Goal: Task Accomplishment & Management: Manage account settings

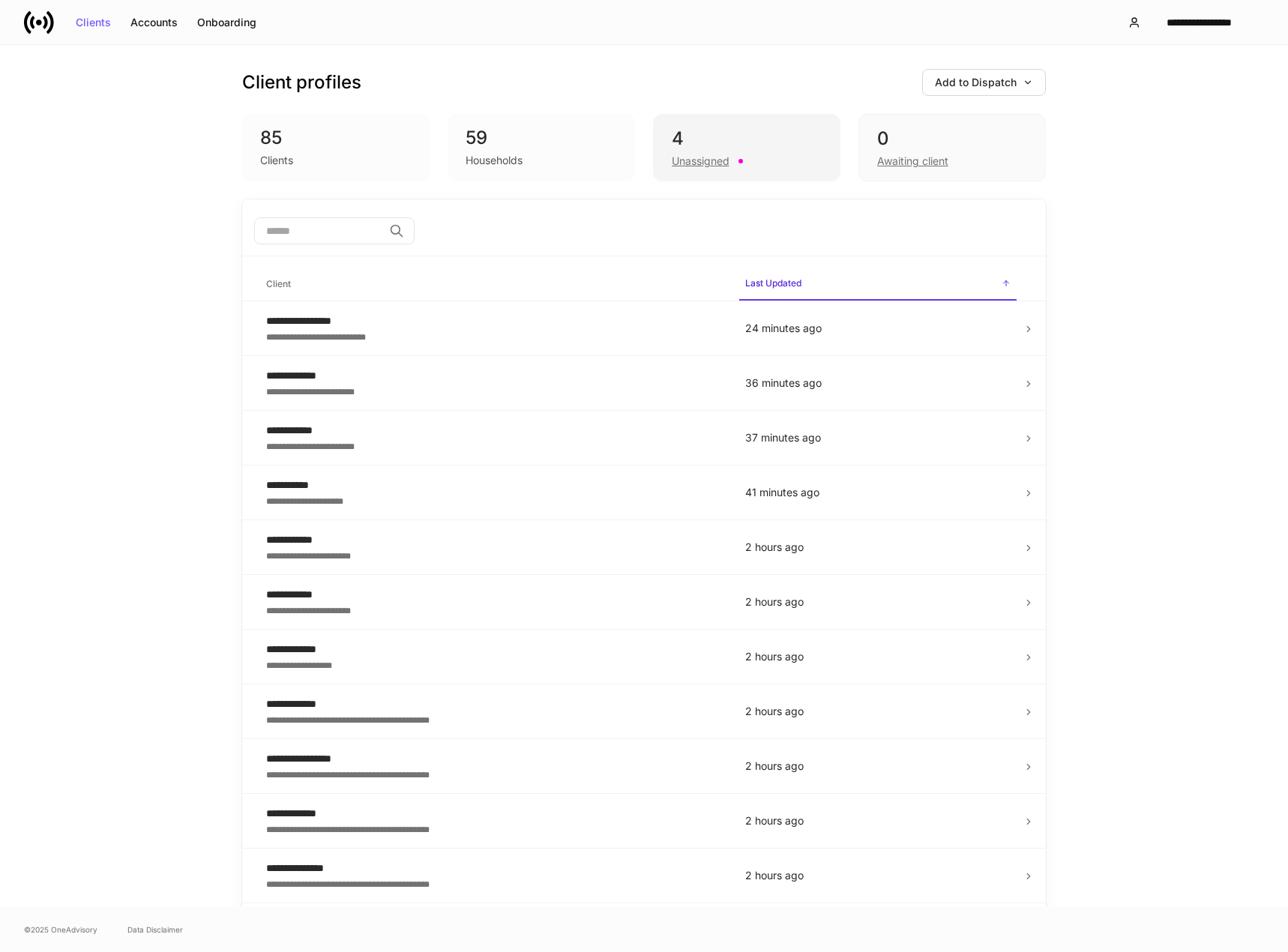
click at [712, 145] on div "4" at bounding box center [747, 139] width 150 height 24
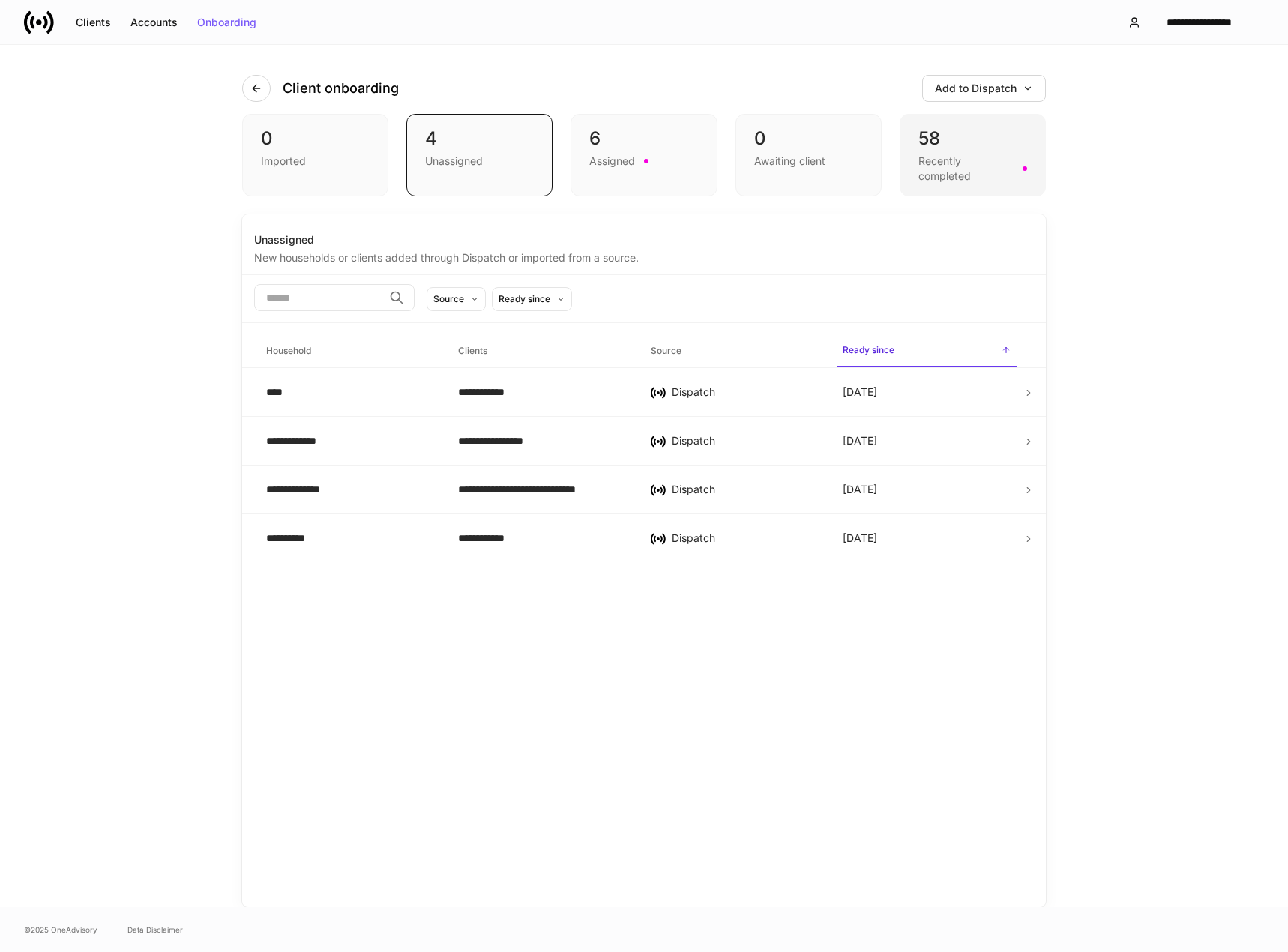
click at [962, 159] on div "Recently completed" at bounding box center [966, 168] width 96 height 30
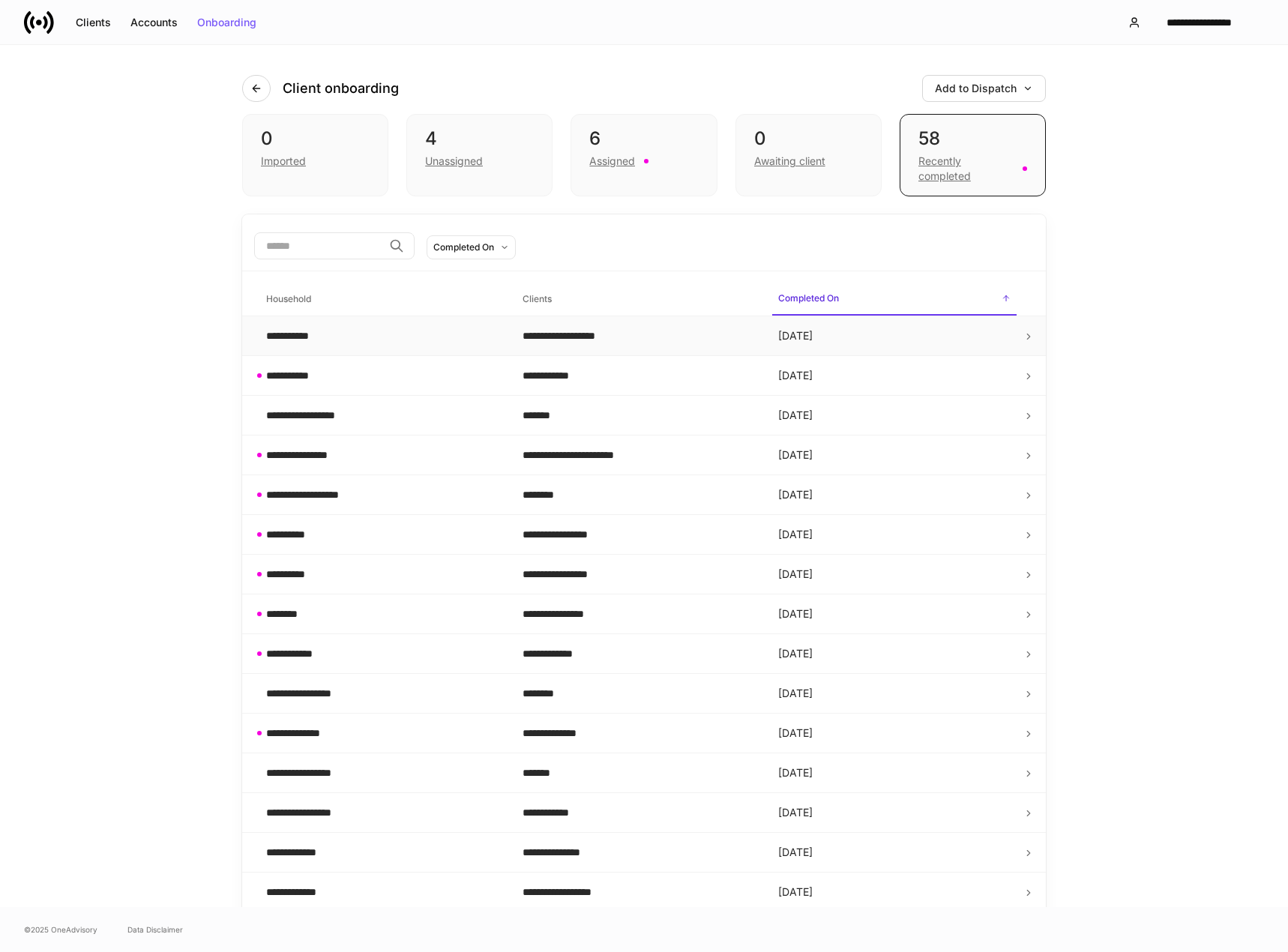
click at [563, 347] on td "**********" at bounding box center [638, 336] width 256 height 40
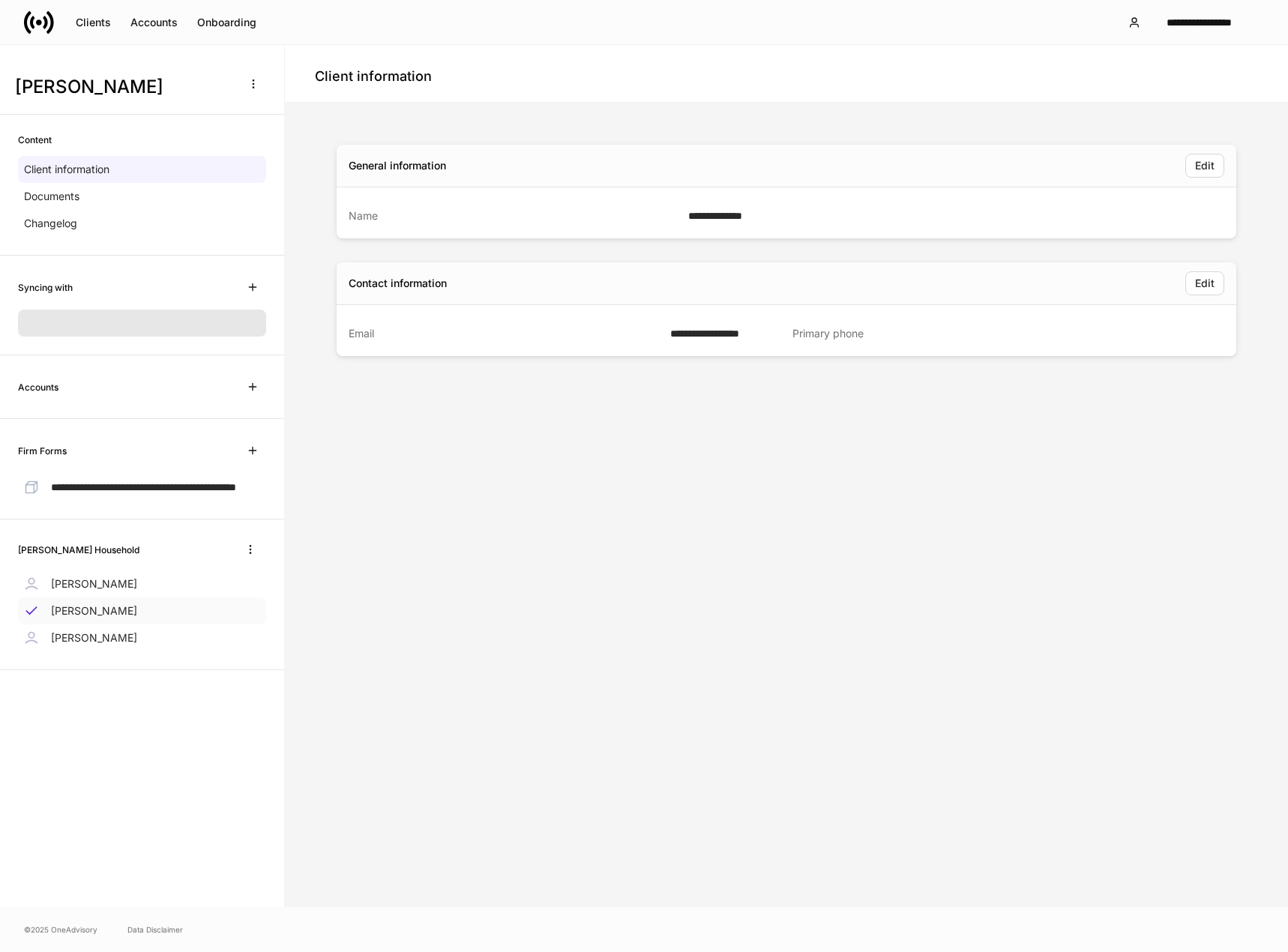
click at [96, 612] on div "[PERSON_NAME]" at bounding box center [142, 611] width 248 height 27
click at [105, 592] on p "[PERSON_NAME]" at bounding box center [94, 583] width 87 height 15
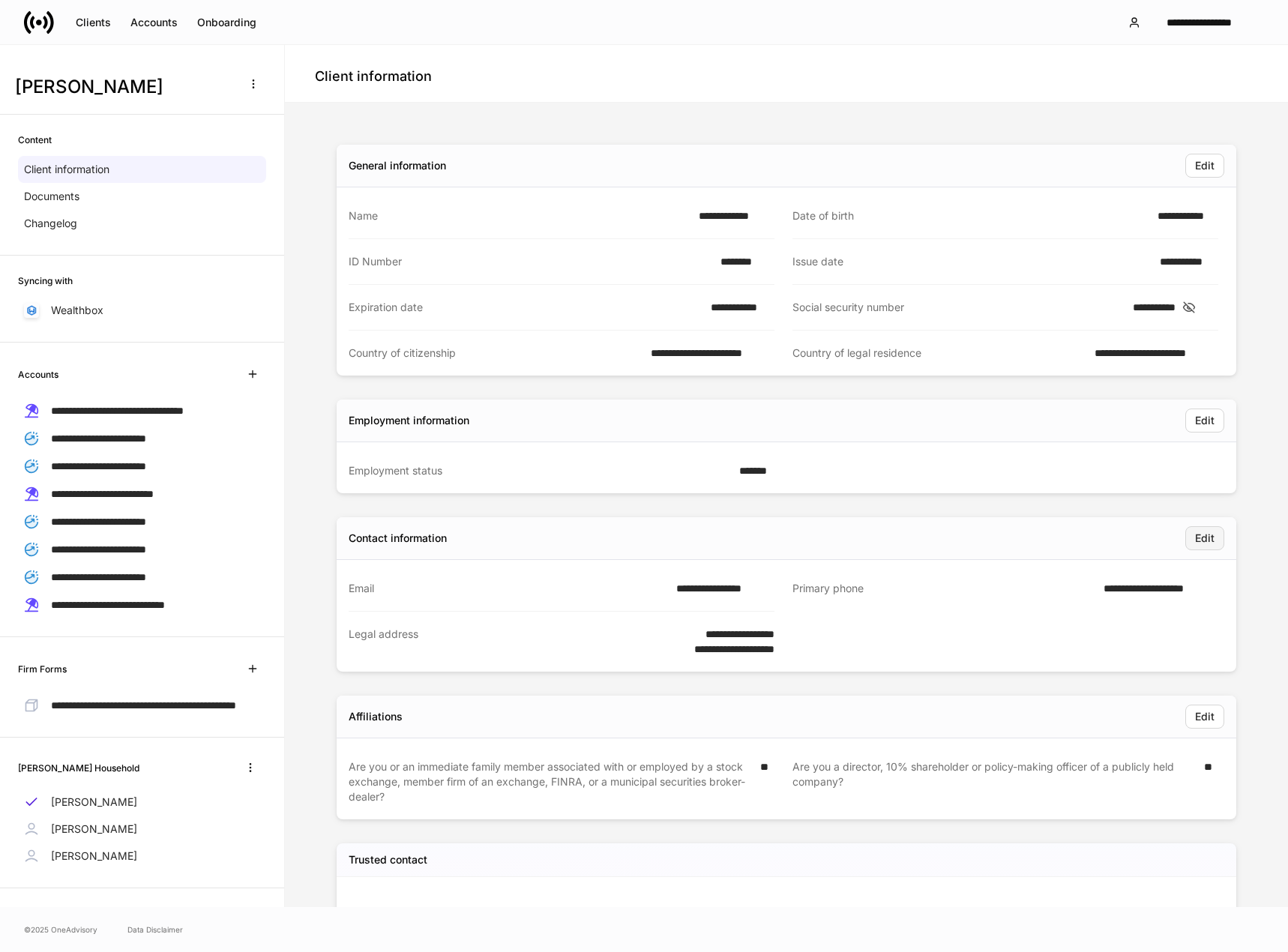
click at [1209, 542] on button "Edit" at bounding box center [1204, 538] width 39 height 24
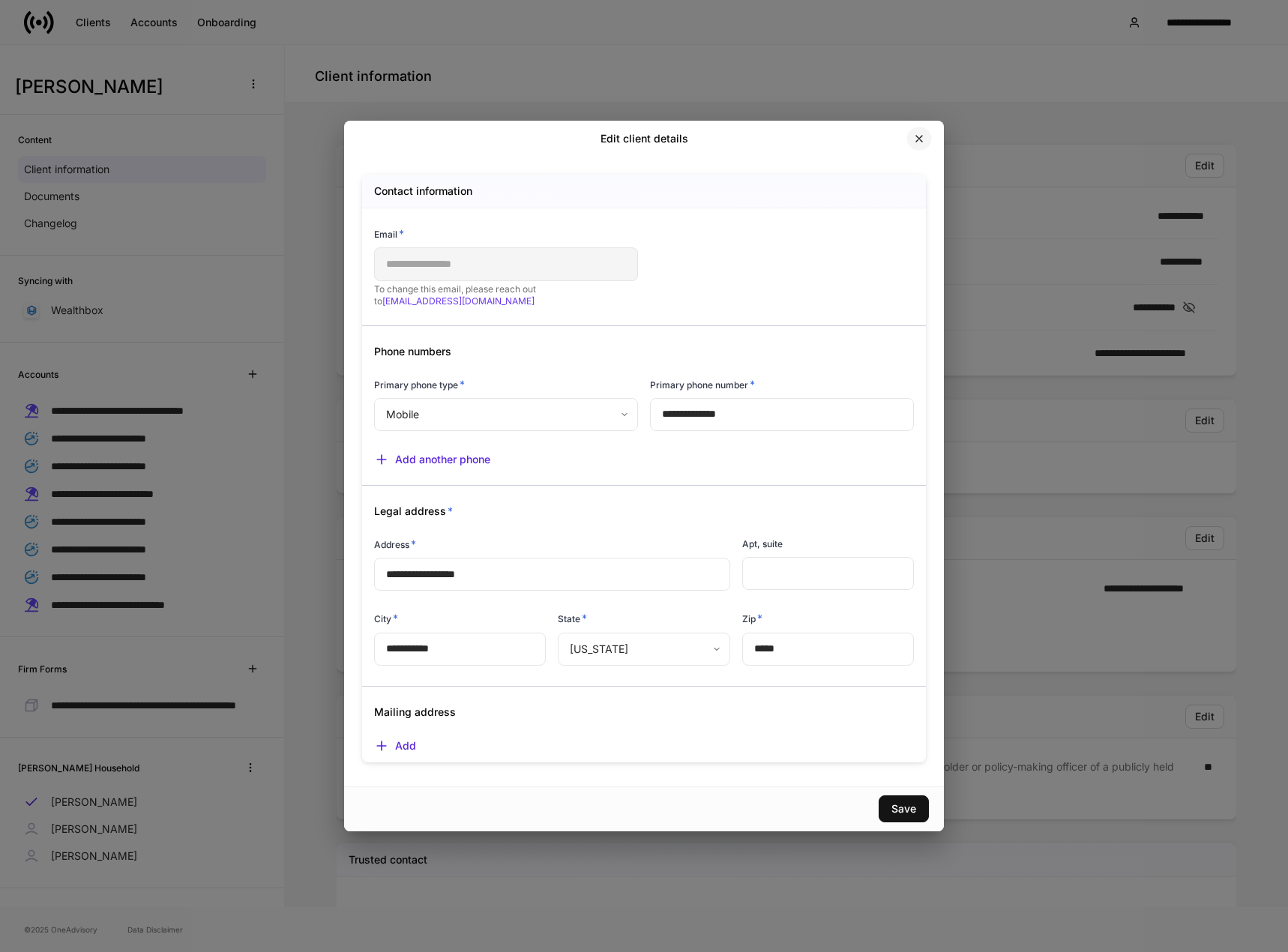
drag, startPoint x: 920, startPoint y: 138, endPoint x: 826, endPoint y: 44, distance: 132.9
click at [919, 137] on icon "button" at bounding box center [919, 139] width 12 height 12
